Goal: Obtain resource: Download file/media

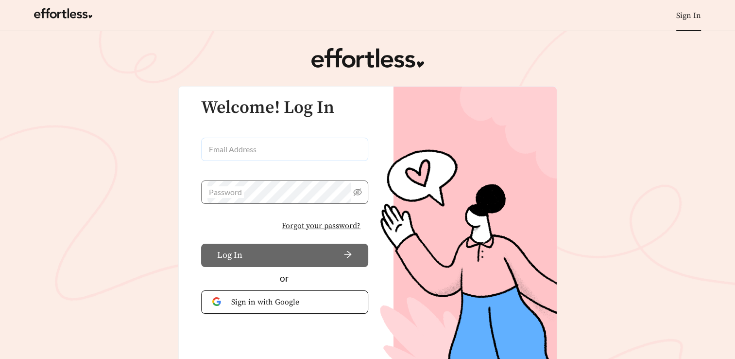
type input "**********"
click at [271, 154] on input "**********" at bounding box center [285, 149] width 168 height 23
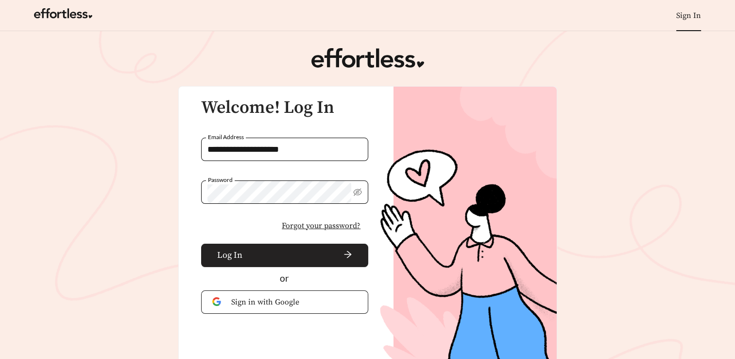
click at [262, 256] on span "arrow-right" at bounding box center [299, 255] width 106 height 11
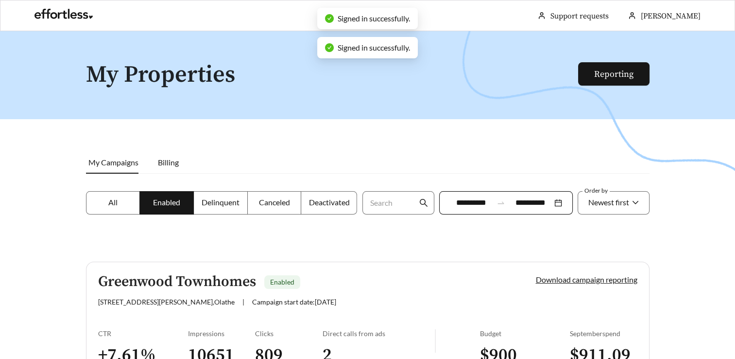
click at [556, 205] on div "**********" at bounding box center [506, 202] width 134 height 23
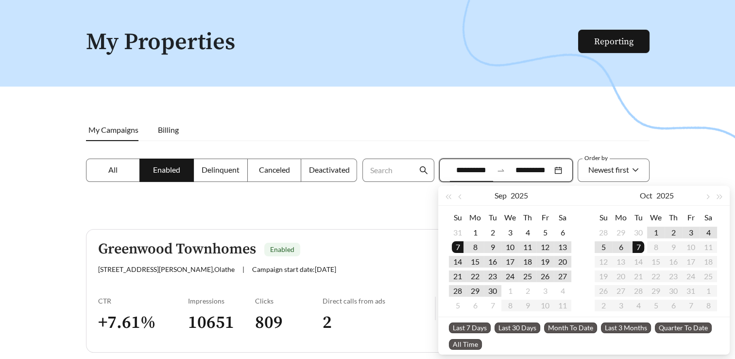
scroll to position [76, 0]
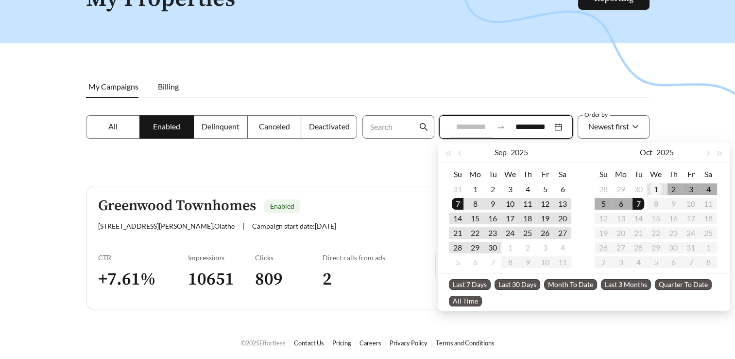
type input "**********"
click at [657, 188] on div "1" at bounding box center [656, 189] width 12 height 12
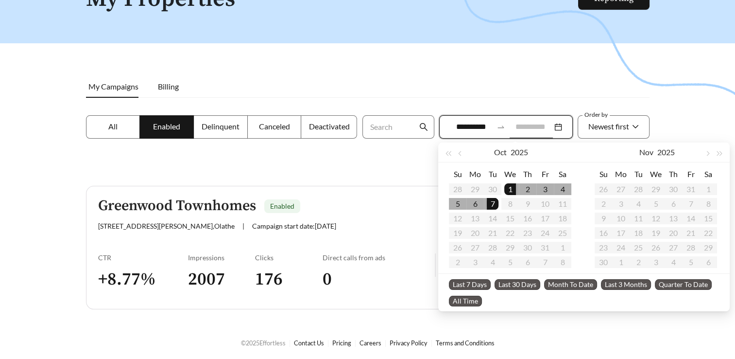
click at [493, 207] on div "7" at bounding box center [493, 204] width 12 height 12
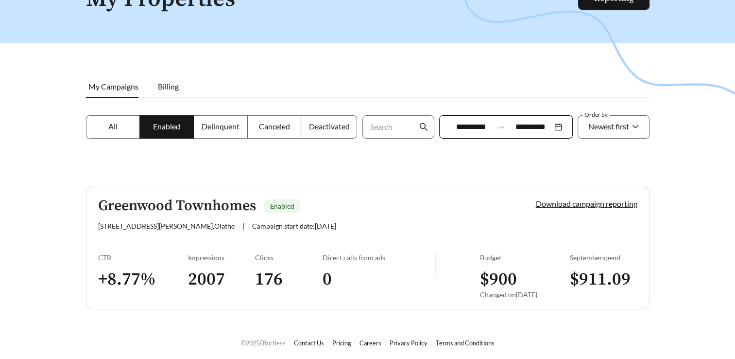
click at [270, 281] on h3 "176" at bounding box center [289, 279] width 68 height 22
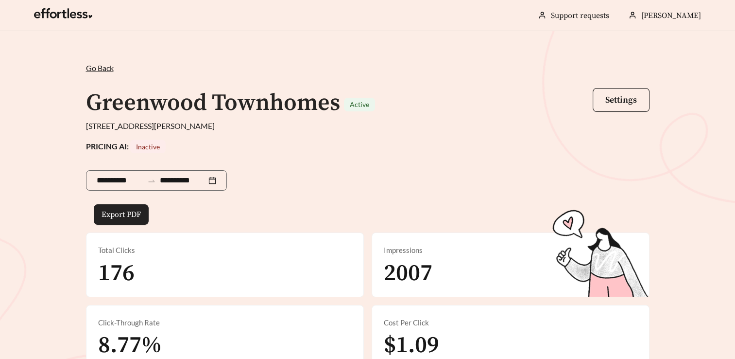
click at [134, 213] on span "Export PDF" at bounding box center [121, 215] width 39 height 12
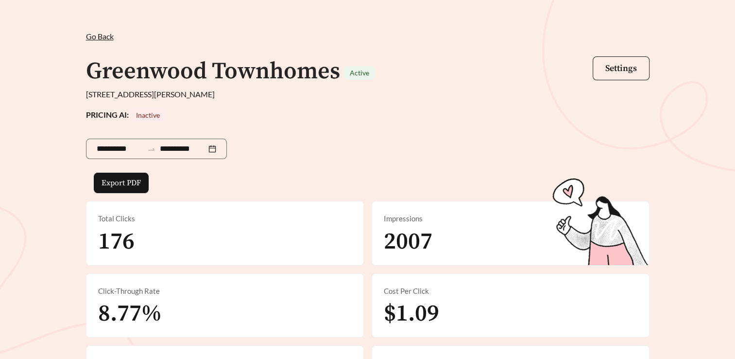
scroll to position [49, 0]
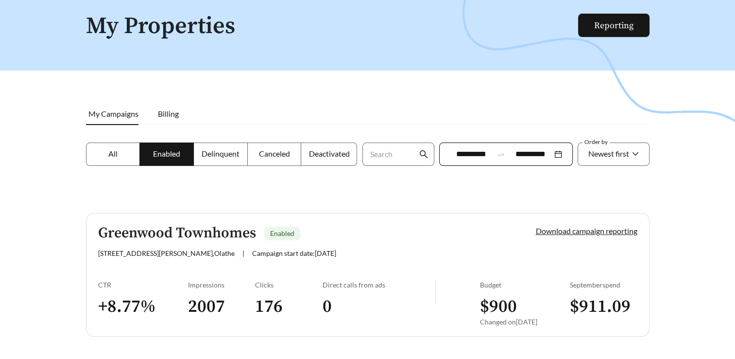
scroll to position [76, 0]
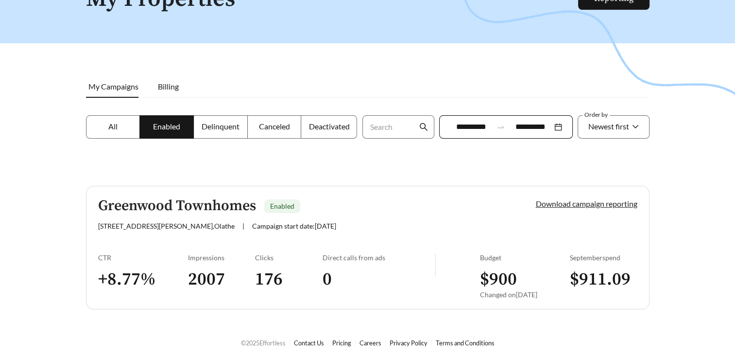
click at [564, 205] on link "Download campaign reporting" at bounding box center [587, 203] width 102 height 9
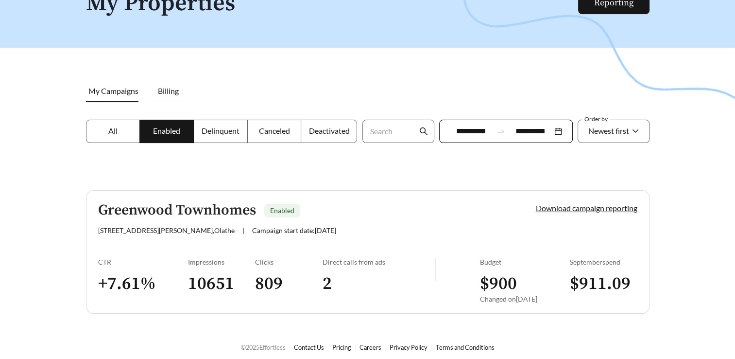
scroll to position [76, 0]
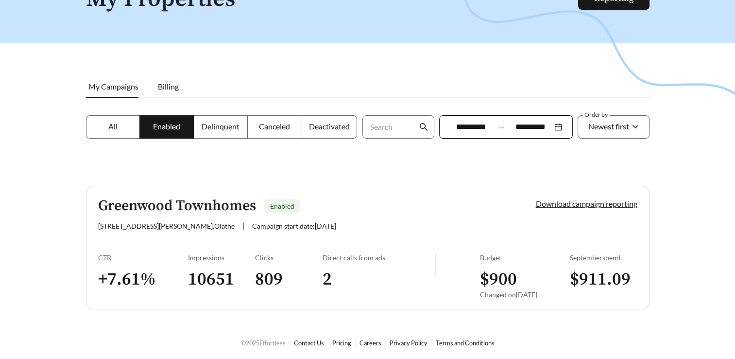
click at [566, 204] on link "Download campaign reporting" at bounding box center [587, 203] width 102 height 9
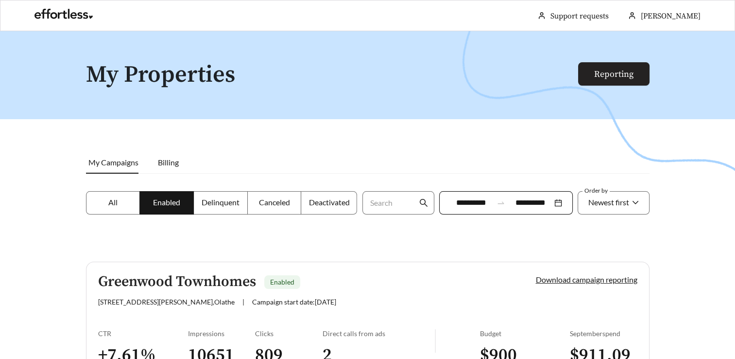
click at [612, 79] on link "Reporting" at bounding box center [613, 74] width 39 height 11
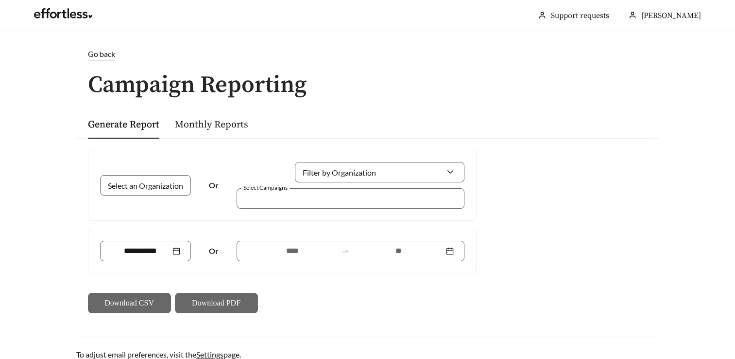
click at [374, 184] on div "Filter by Organization Select Campaigns" at bounding box center [351, 185] width 234 height 47
click at [376, 174] on input "Filter by Organization" at bounding box center [376, 171] width 140 height 19
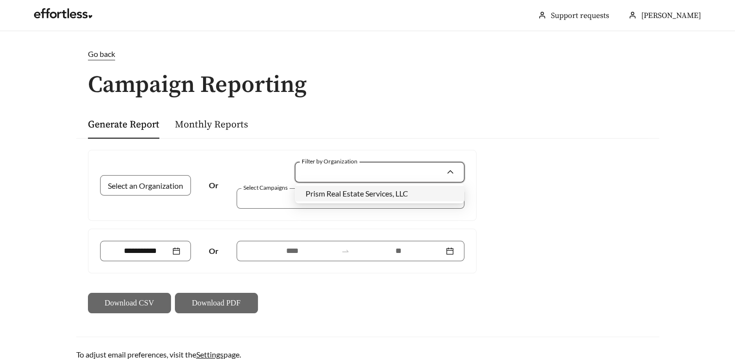
click at [374, 196] on span "Prism Real Estate Services, LLC" at bounding box center [357, 193] width 103 height 9
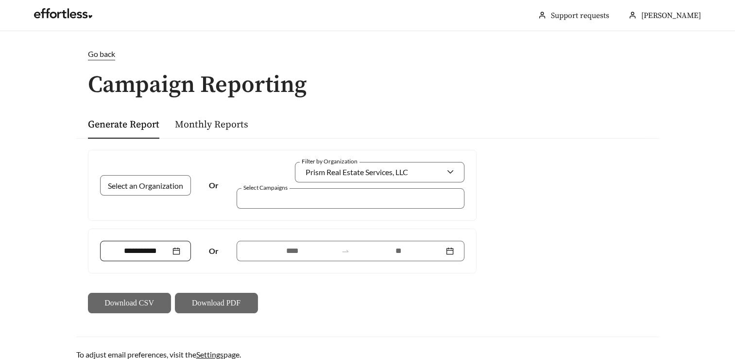
click at [180, 251] on div at bounding box center [146, 251] width 70 height 12
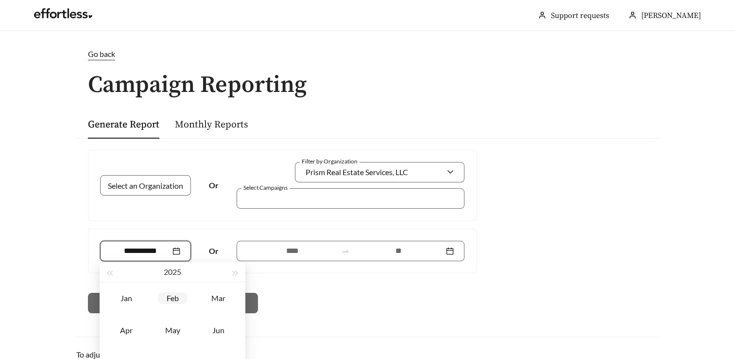
type input "*******"
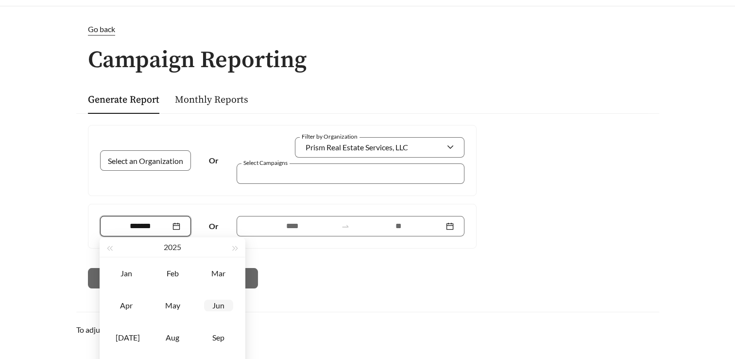
type input "*******"
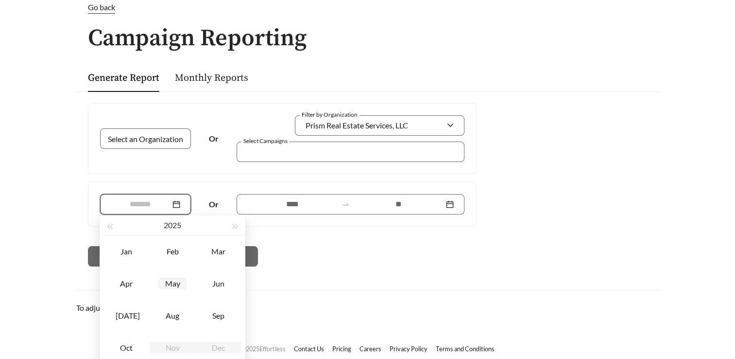
scroll to position [52, 0]
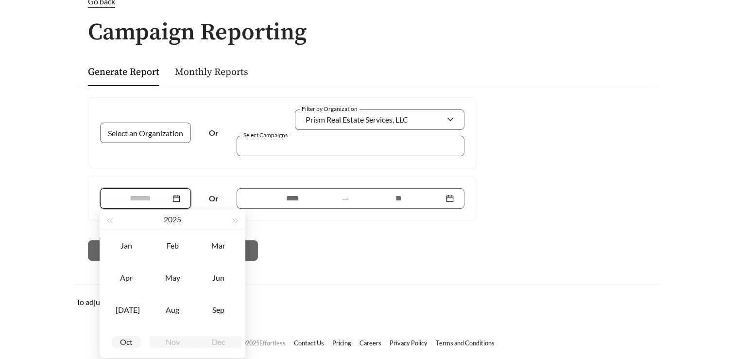
click at [123, 338] on div "Oct" at bounding box center [126, 342] width 29 height 12
type input "*******"
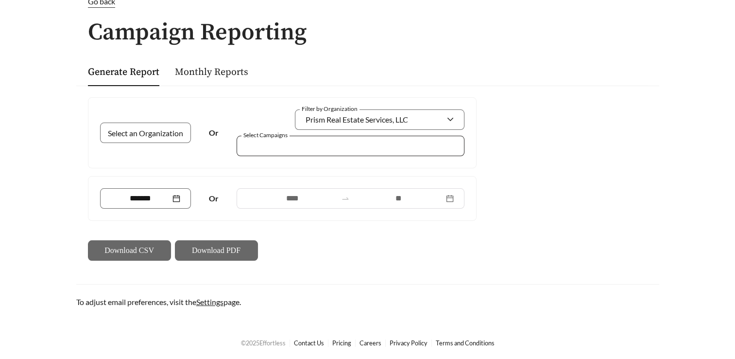
click at [314, 152] on div at bounding box center [351, 146] width 228 height 20
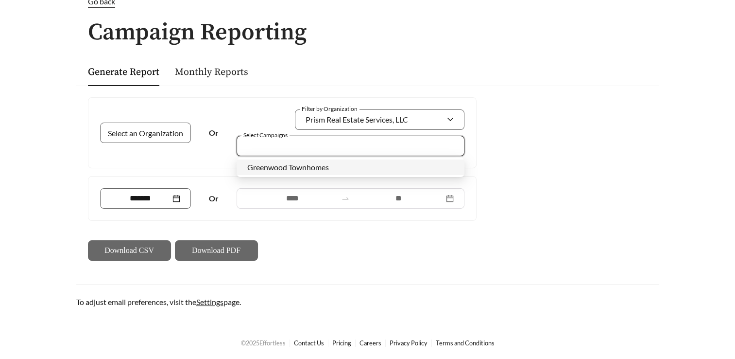
click at [289, 171] on span "Greenwood Townhomes" at bounding box center [288, 166] width 82 height 9
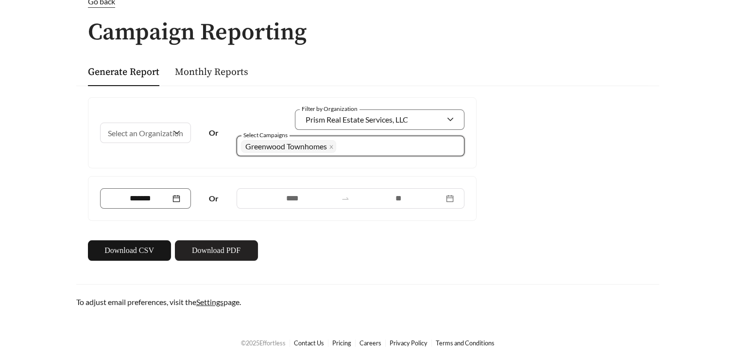
click at [215, 252] on span "Download PDF" at bounding box center [216, 250] width 49 height 12
click at [114, 247] on span "Download CSV" at bounding box center [129, 250] width 50 height 12
click at [390, 50] on div "Go back Campaign Reporting Generate Report Monthly Reports Select an Organizati…" at bounding box center [368, 152] width 603 height 312
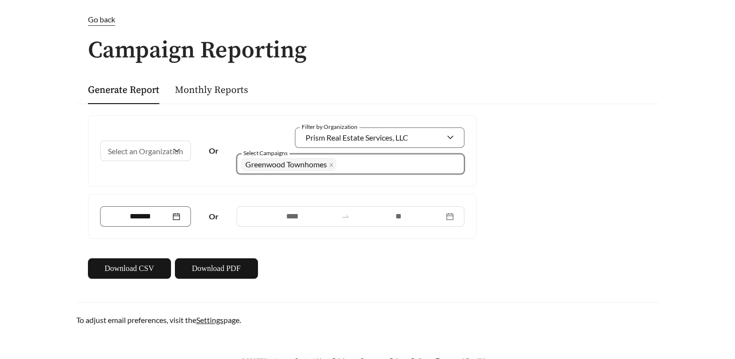
scroll to position [49, 0]
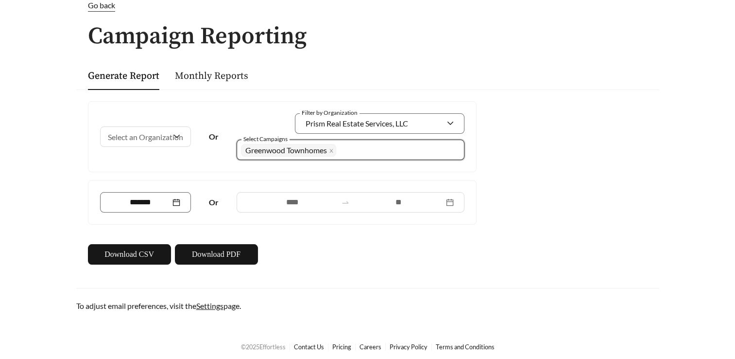
click at [100, 4] on span "Go back" at bounding box center [101, 4] width 27 height 9
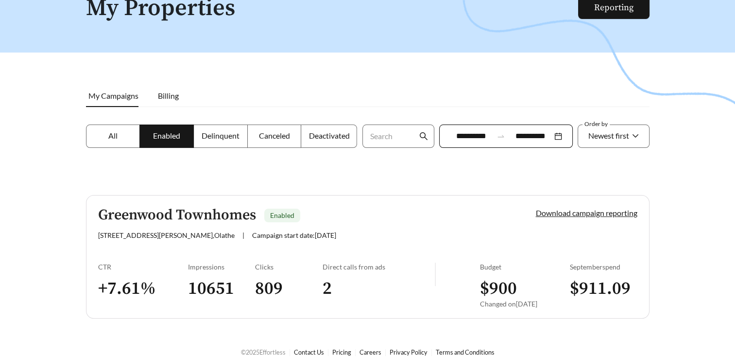
scroll to position [76, 0]
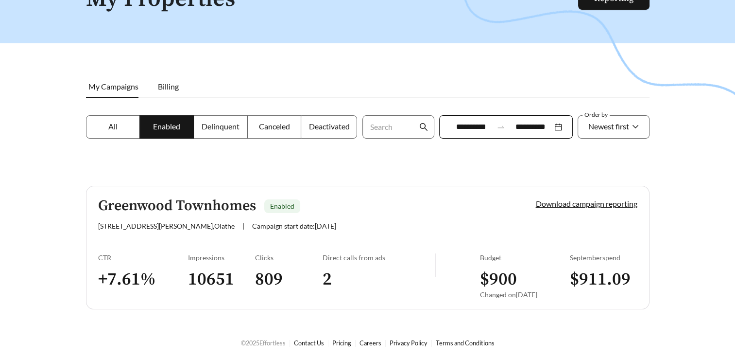
click at [559, 127] on div "**********" at bounding box center [506, 126] width 134 height 23
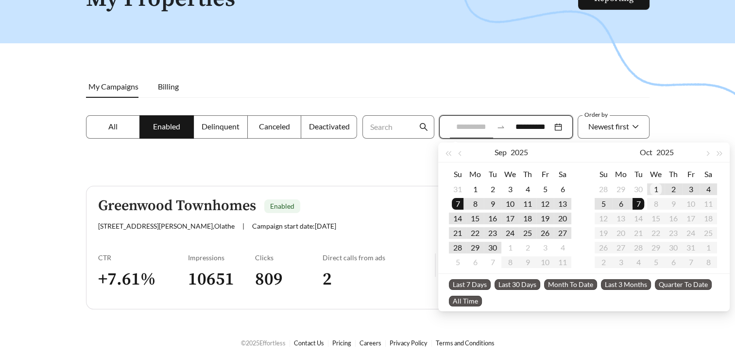
type input "**********"
click at [657, 190] on div "1" at bounding box center [656, 189] width 12 height 12
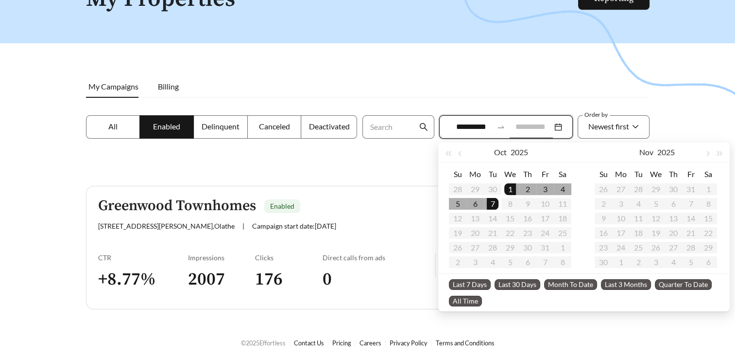
click at [488, 205] on div "7" at bounding box center [493, 204] width 12 height 12
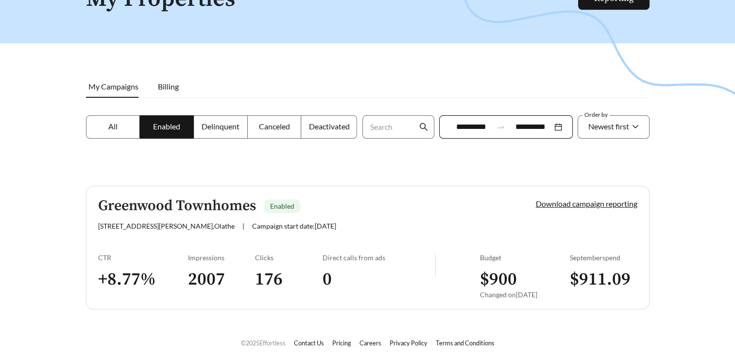
click at [210, 281] on h3 "2007" at bounding box center [222, 279] width 68 height 22
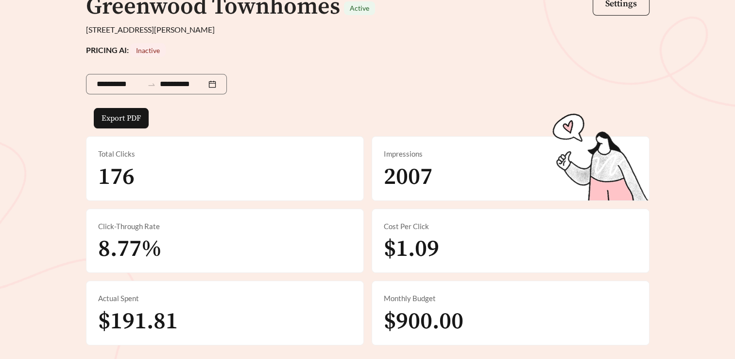
scroll to position [146, 0]
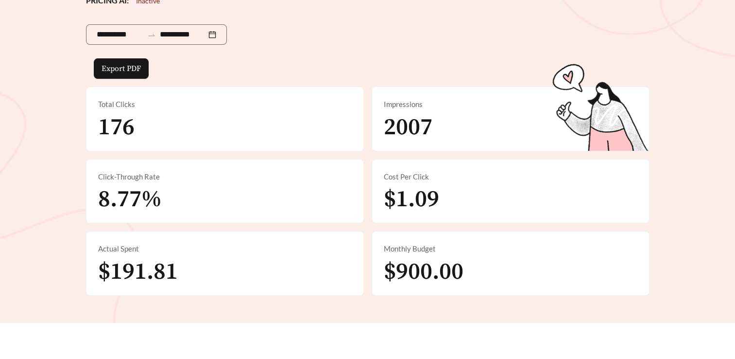
click at [111, 126] on span "176" at bounding box center [116, 127] width 36 height 29
drag, startPoint x: 111, startPoint y: 126, endPoint x: 229, endPoint y: 207, distance: 143.4
click at [229, 207] on div "Click-Through Rate 8.77%" at bounding box center [225, 191] width 277 height 64
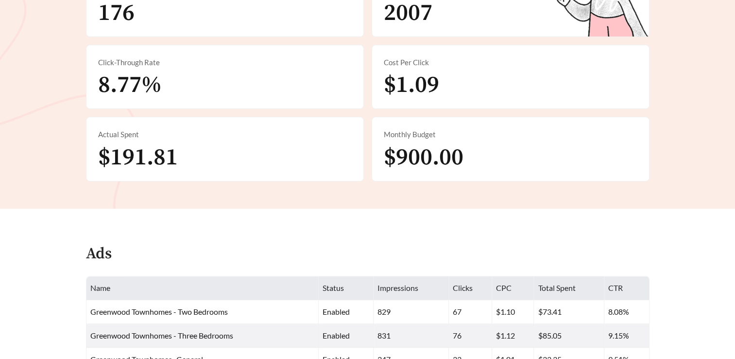
scroll to position [340, 0]
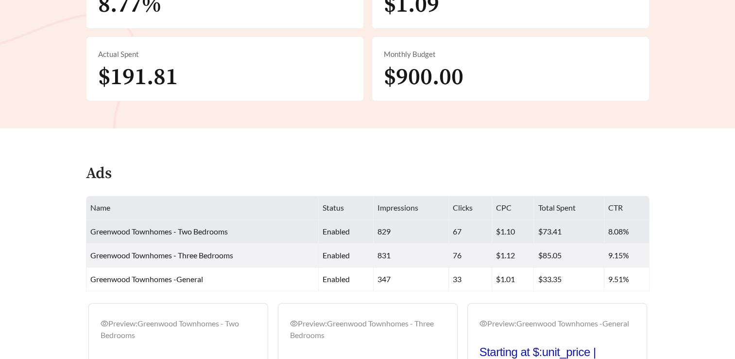
click at [195, 230] on span "Greenwood Townhomes - Two Bedrooms" at bounding box center [159, 230] width 138 height 9
click at [422, 237] on td "829" at bounding box center [411, 232] width 75 height 24
click at [431, 232] on td "829" at bounding box center [411, 232] width 75 height 24
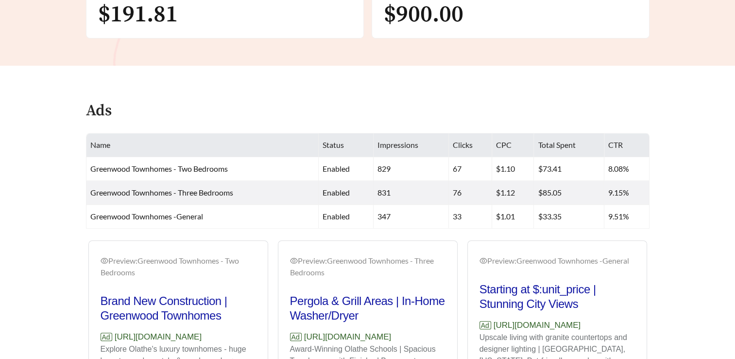
scroll to position [552, 0]
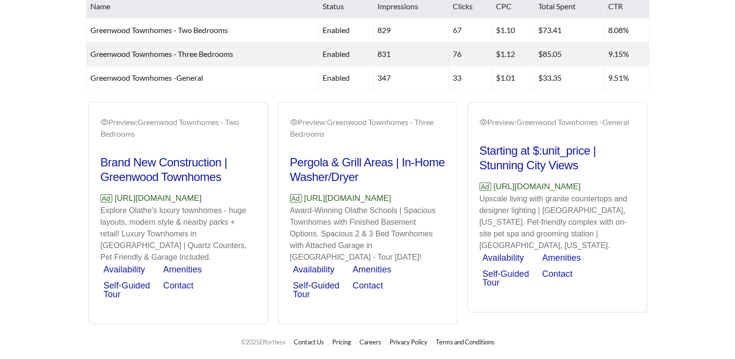
click at [294, 110] on div "Preview: Greenwood Townhomes - Two Bedrooms Brand New Construction | Greenwood …" at bounding box center [368, 213] width 569 height 222
click at [316, 123] on div "Preview: Greenwood Townhomes - Two Bedrooms Brand New Construction | Greenwood …" at bounding box center [368, 213] width 569 height 222
drag, startPoint x: 316, startPoint y: 123, endPoint x: 321, endPoint y: 131, distance: 9.2
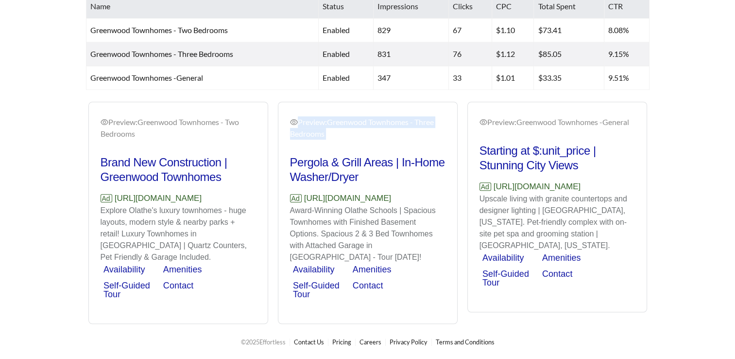
click at [321, 131] on div "Preview: Greenwood Townhomes - Two Bedrooms Brand New Construction | Greenwood …" at bounding box center [368, 213] width 569 height 222
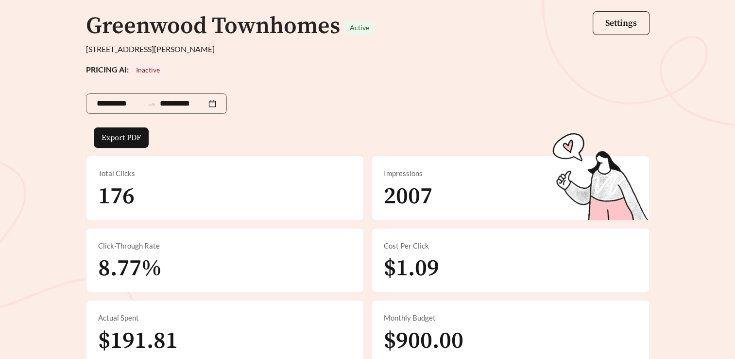
scroll to position [66, 0]
